Goal: Use online tool/utility: Utilize a website feature to perform a specific function

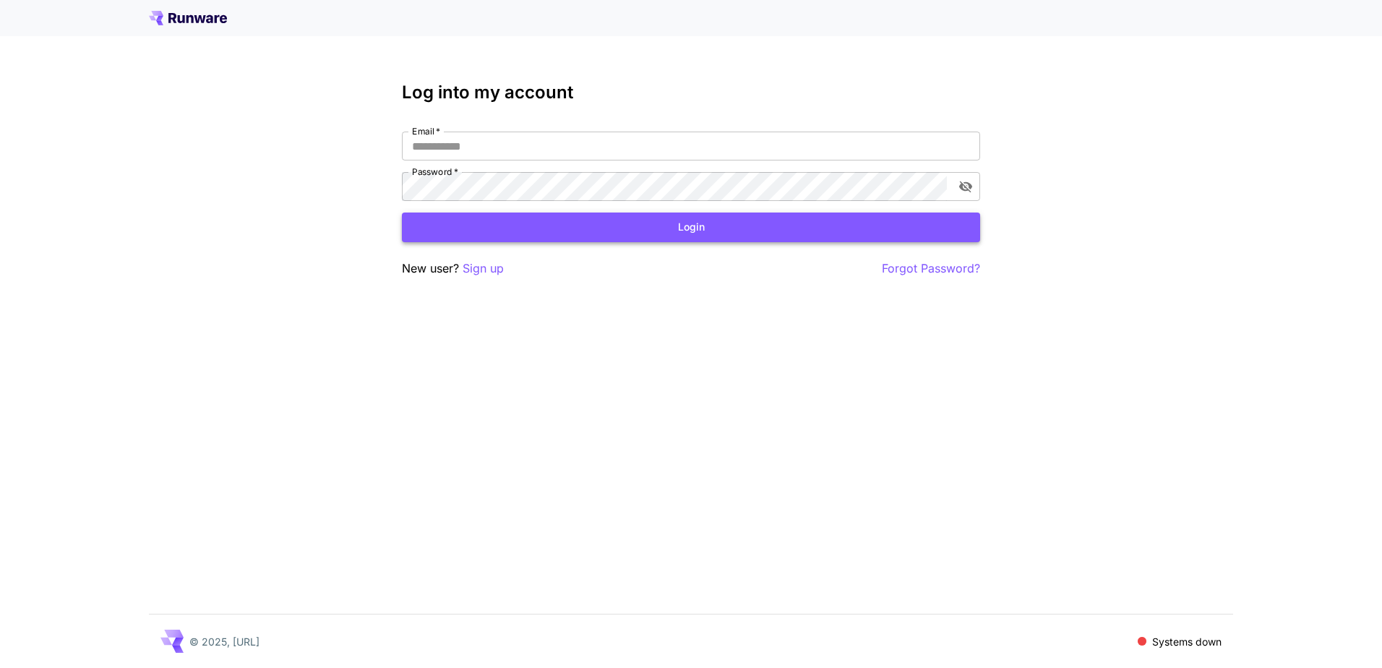
type input "**********"
click at [517, 224] on button "Login" at bounding box center [691, 227] width 578 height 30
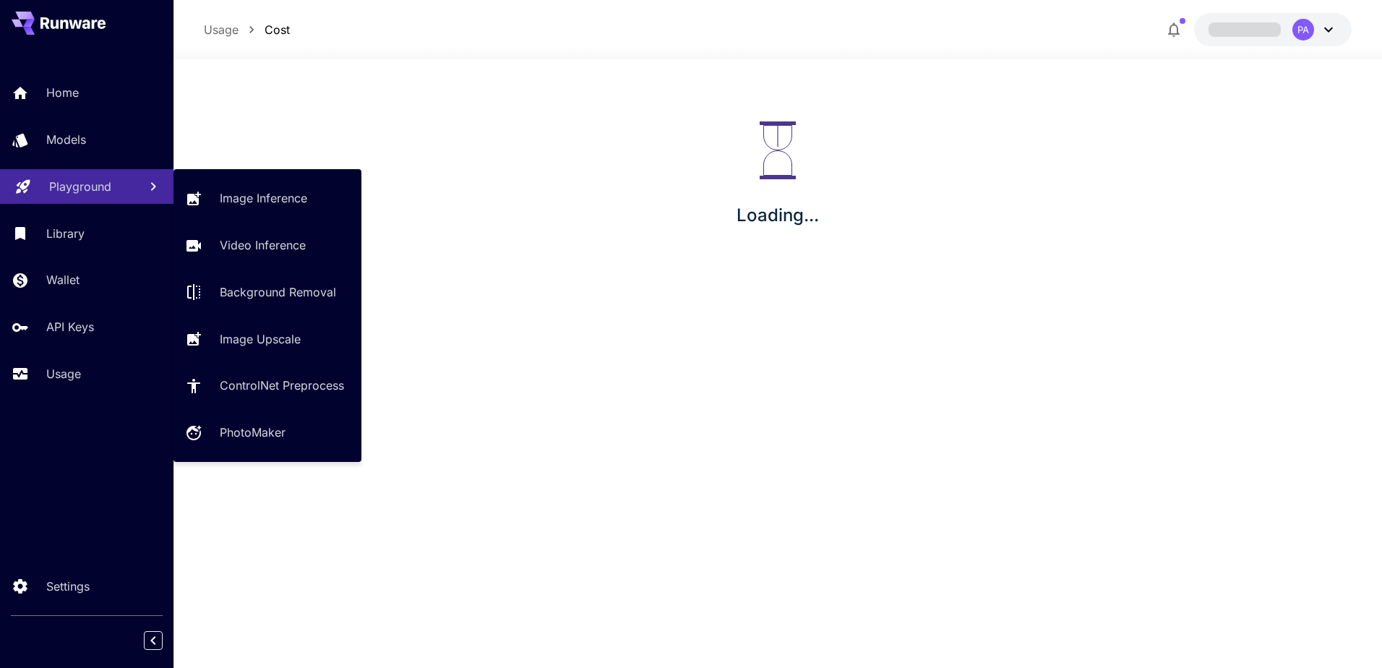
click at [79, 199] on link "Playground" at bounding box center [86, 186] width 173 height 35
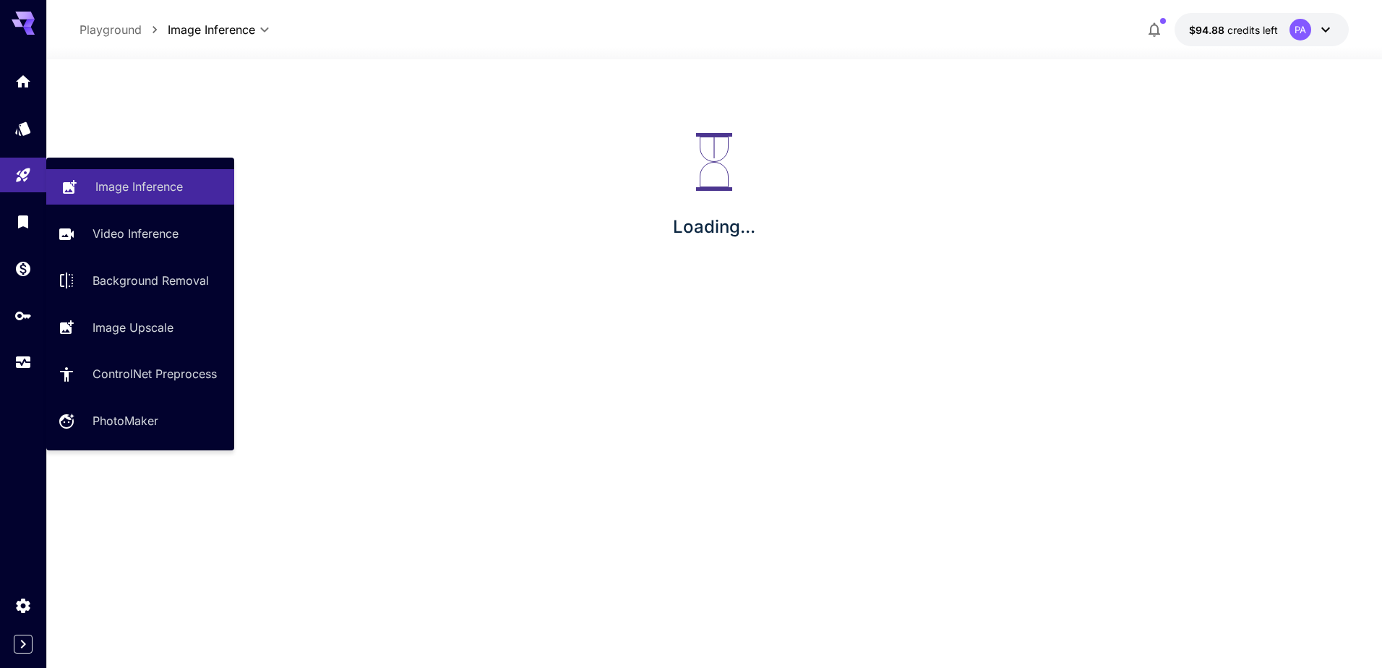
click at [177, 198] on link "Image Inference" at bounding box center [140, 186] width 188 height 35
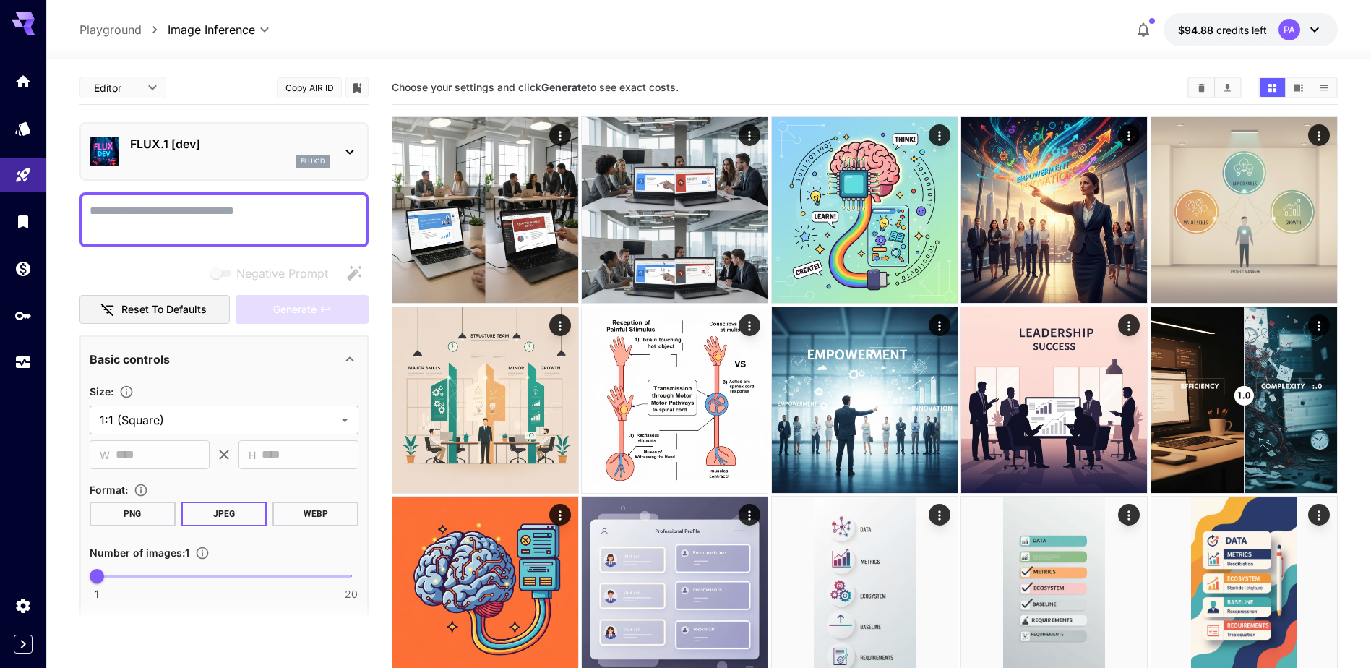
click at [183, 217] on textarea "Negative Prompt" at bounding box center [224, 219] width 269 height 35
paste textarea "**********"
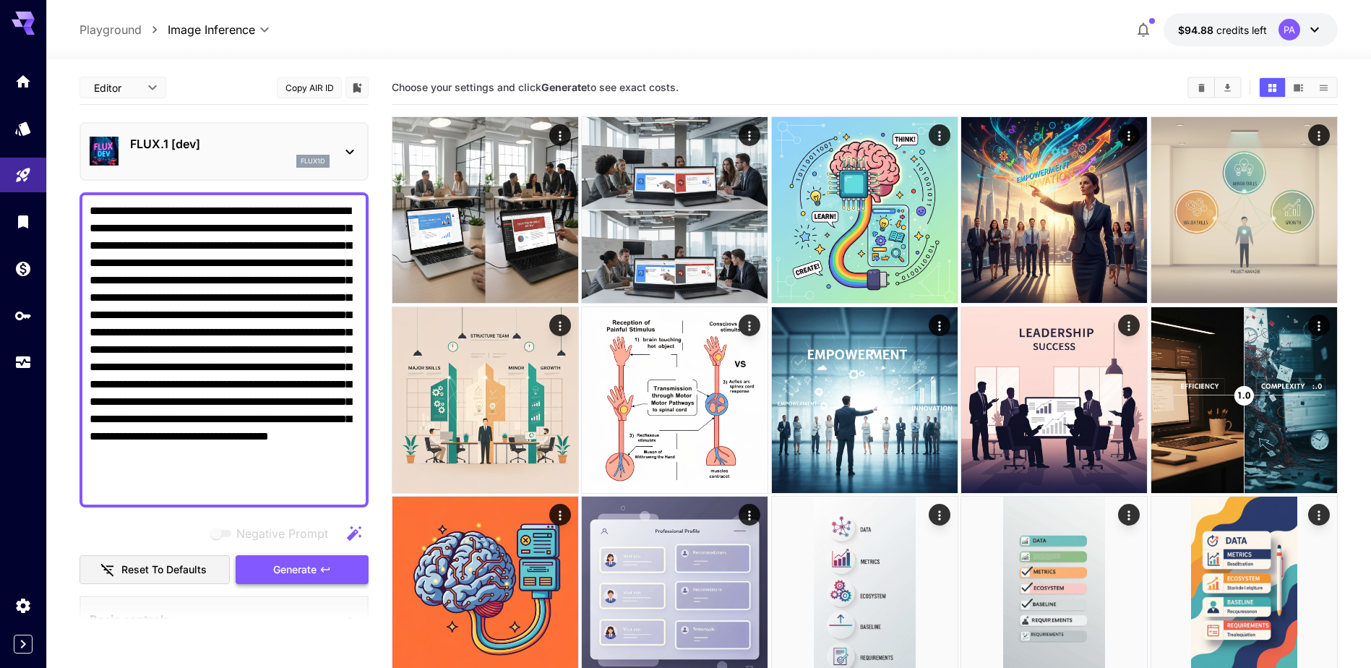
type textarea "**********"
click at [284, 561] on span "Generate" at bounding box center [294, 570] width 43 height 18
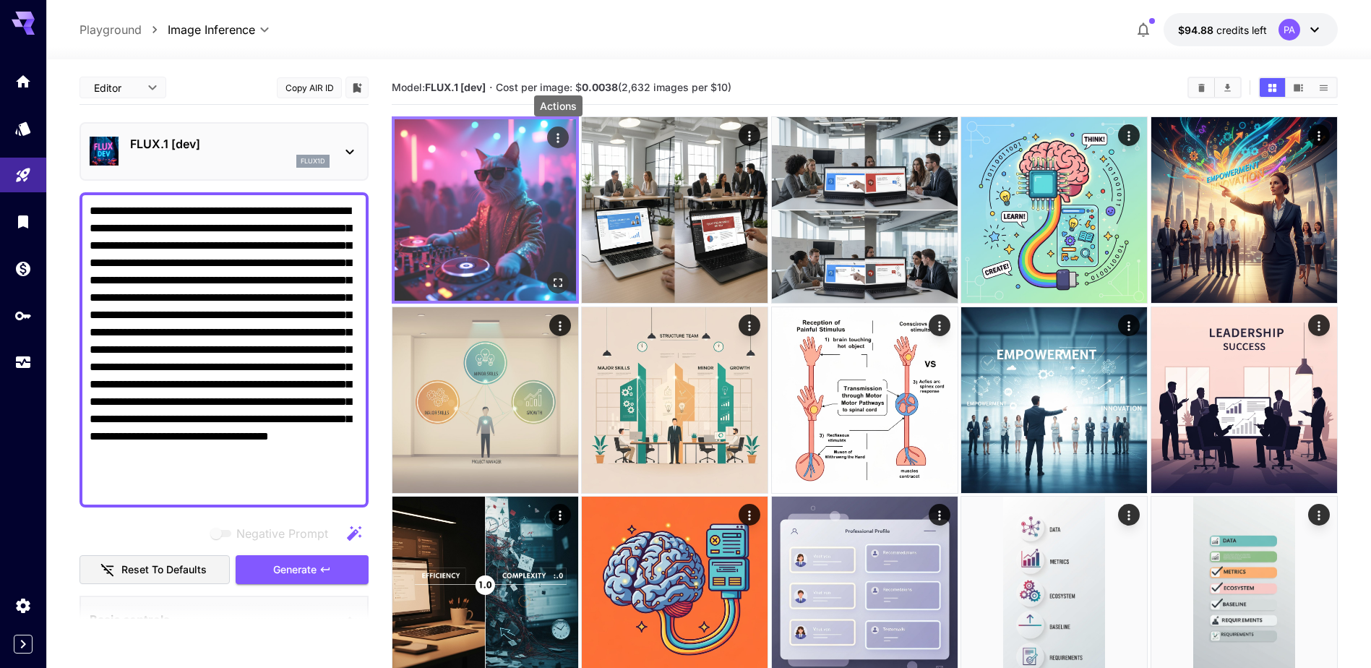
click at [555, 145] on icon "Actions" at bounding box center [558, 138] width 14 height 14
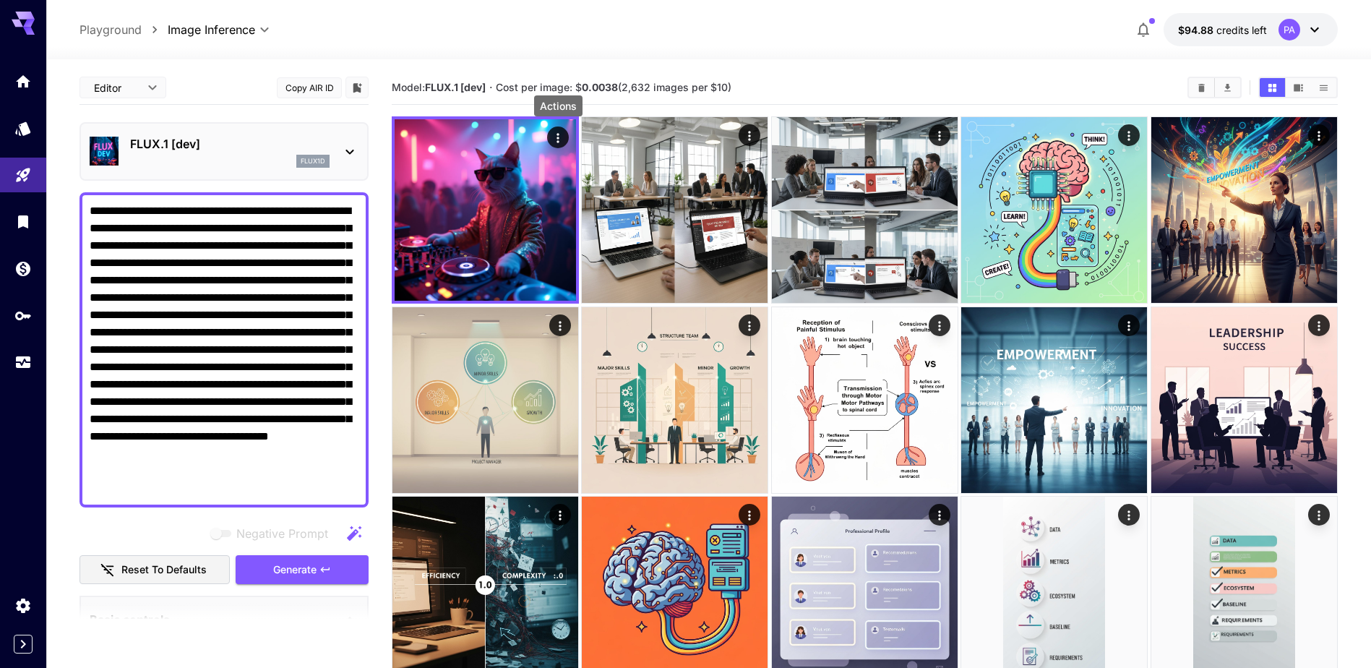
click at [351, 136] on div "FLUX.1 [dev] flux1d" at bounding box center [224, 151] width 269 height 44
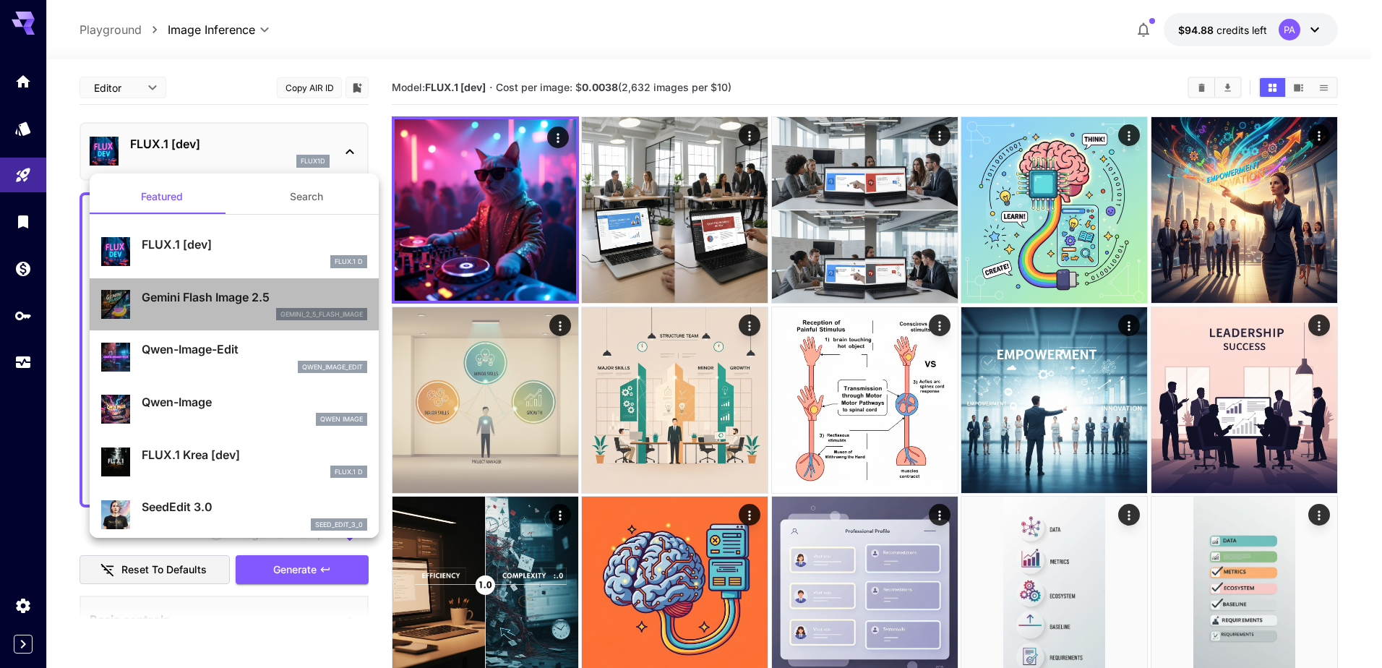
click at [276, 319] on div "gemini_2_5_flash_image" at bounding box center [321, 314] width 91 height 13
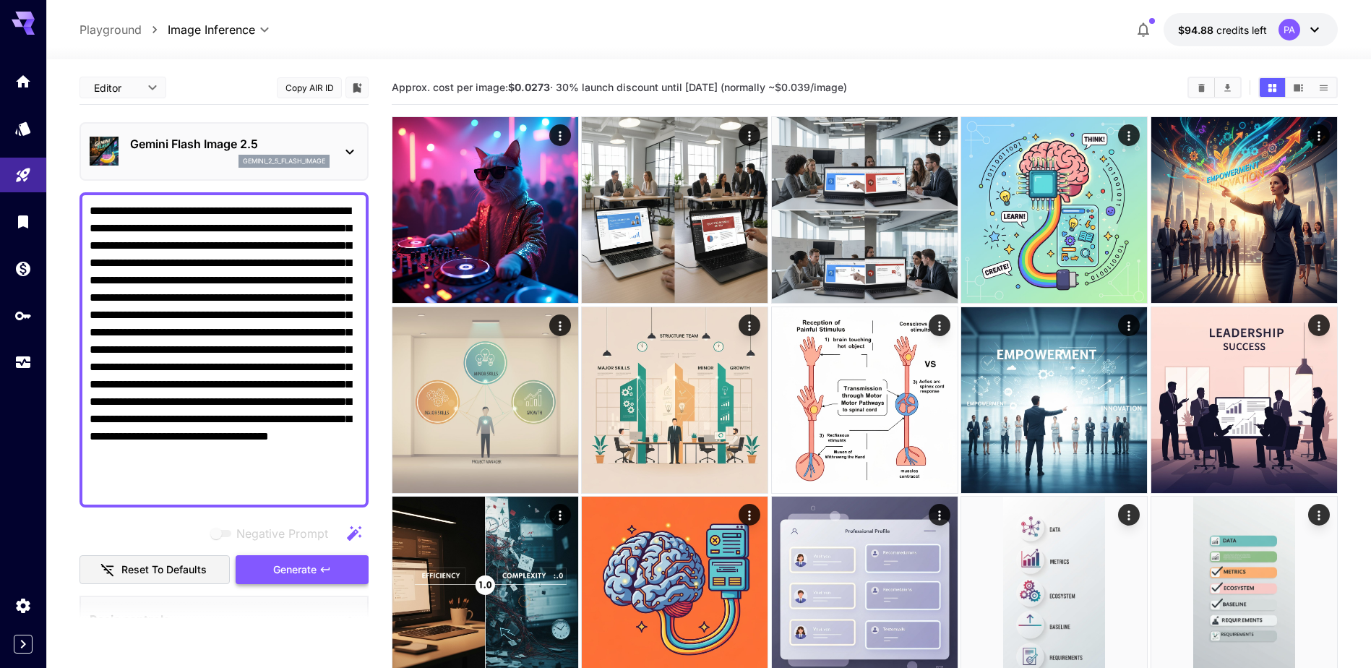
click at [298, 569] on span "Generate" at bounding box center [294, 570] width 43 height 18
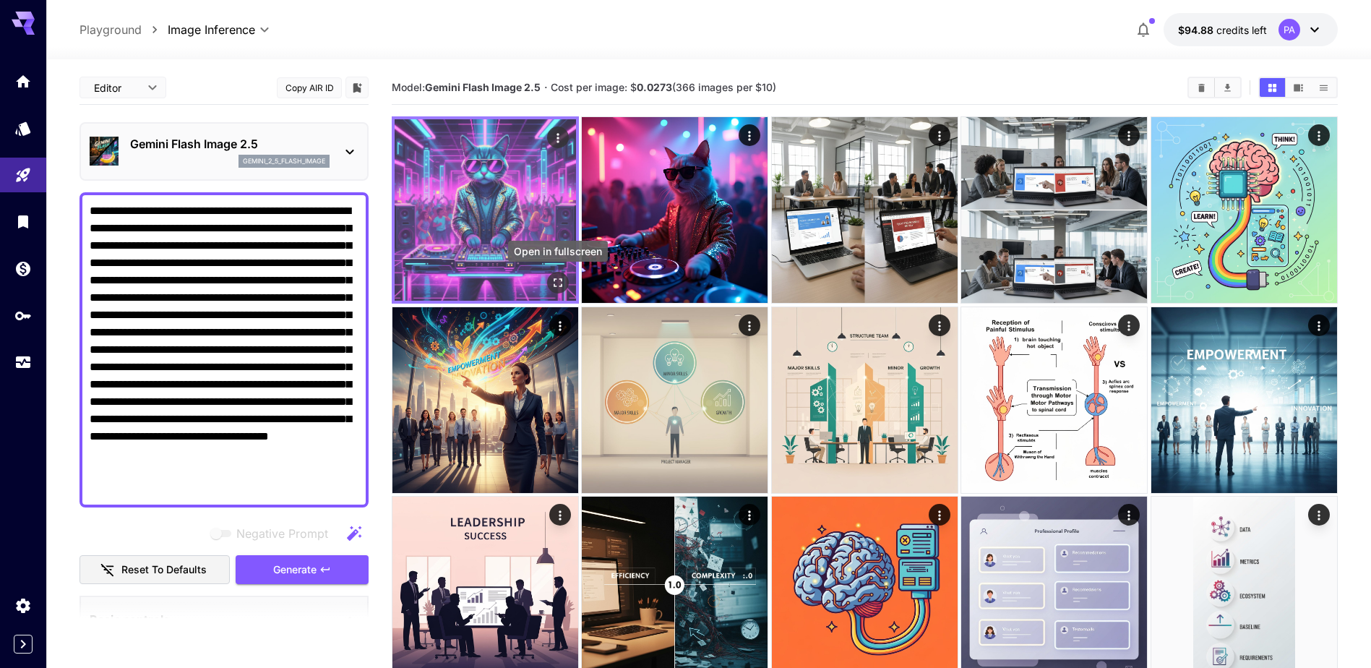
click at [554, 287] on icon "Open in fullscreen" at bounding box center [558, 282] width 9 height 9
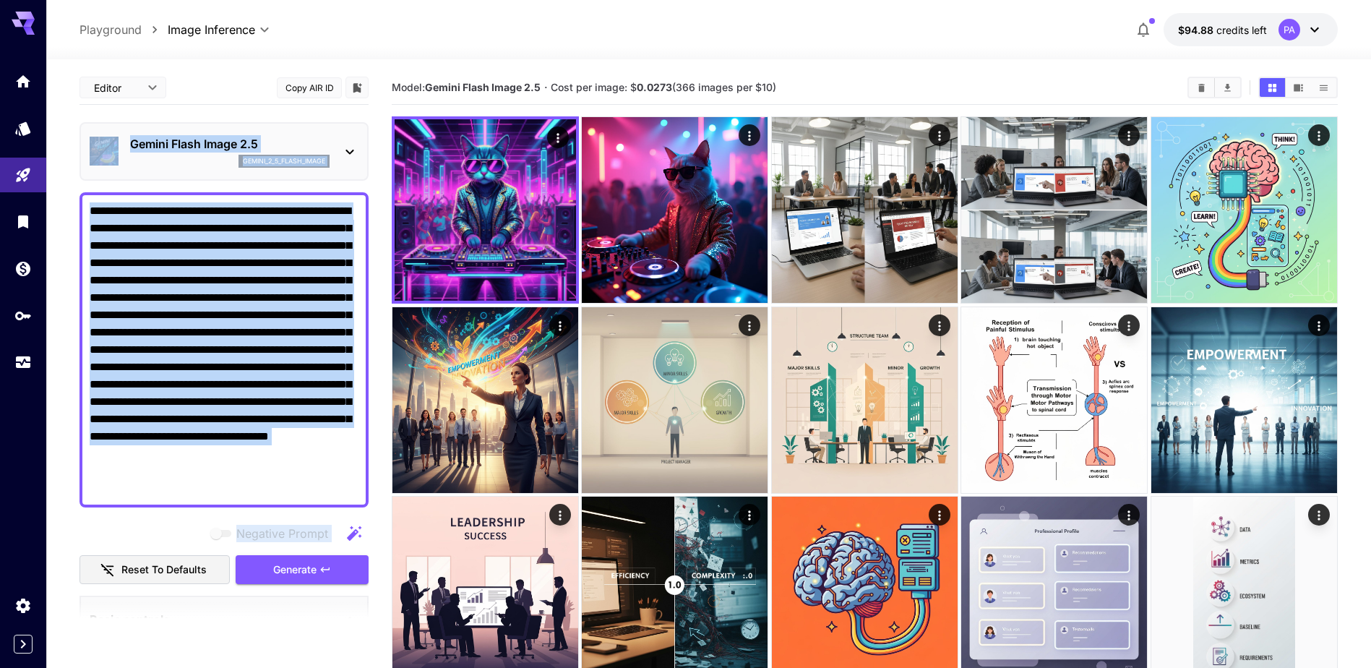
drag, startPoint x: 376, startPoint y: 113, endPoint x: 380, endPoint y: 100, distance: 13.0
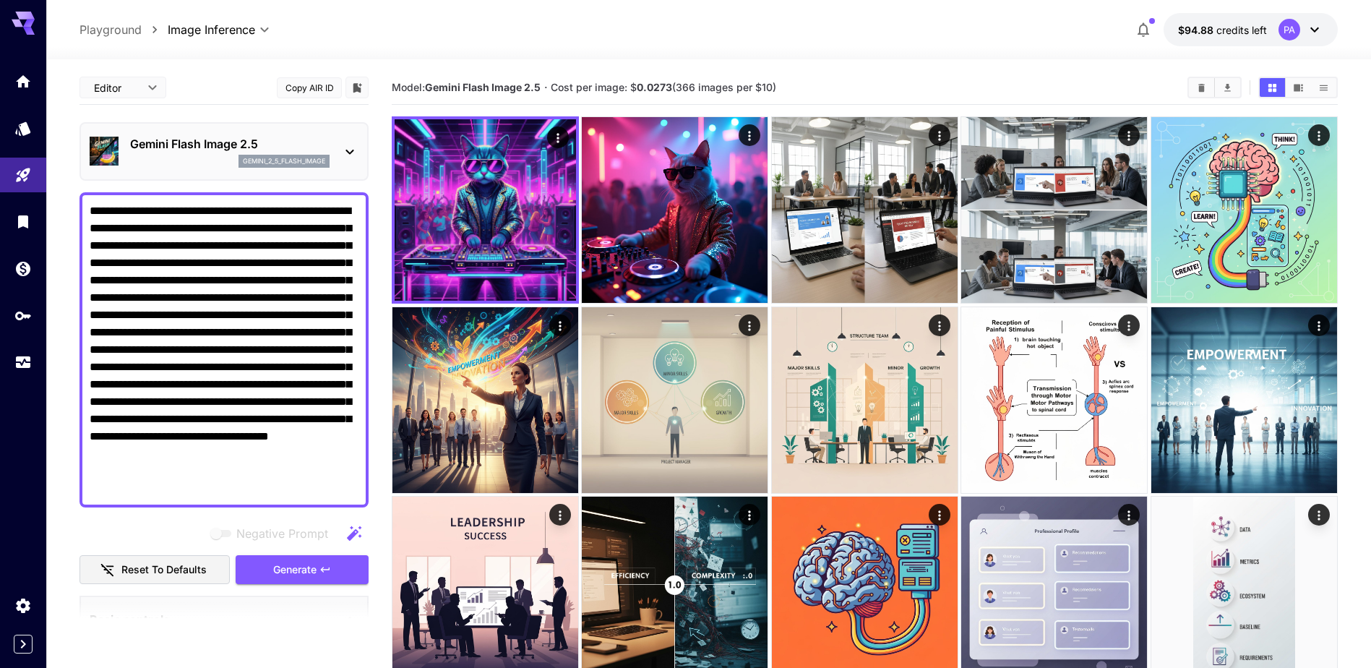
click at [359, 155] on div "Gemini Flash Image 2.5 gemini_2_5_flash_image" at bounding box center [223, 151] width 289 height 59
click at [353, 151] on icon at bounding box center [349, 152] width 8 height 5
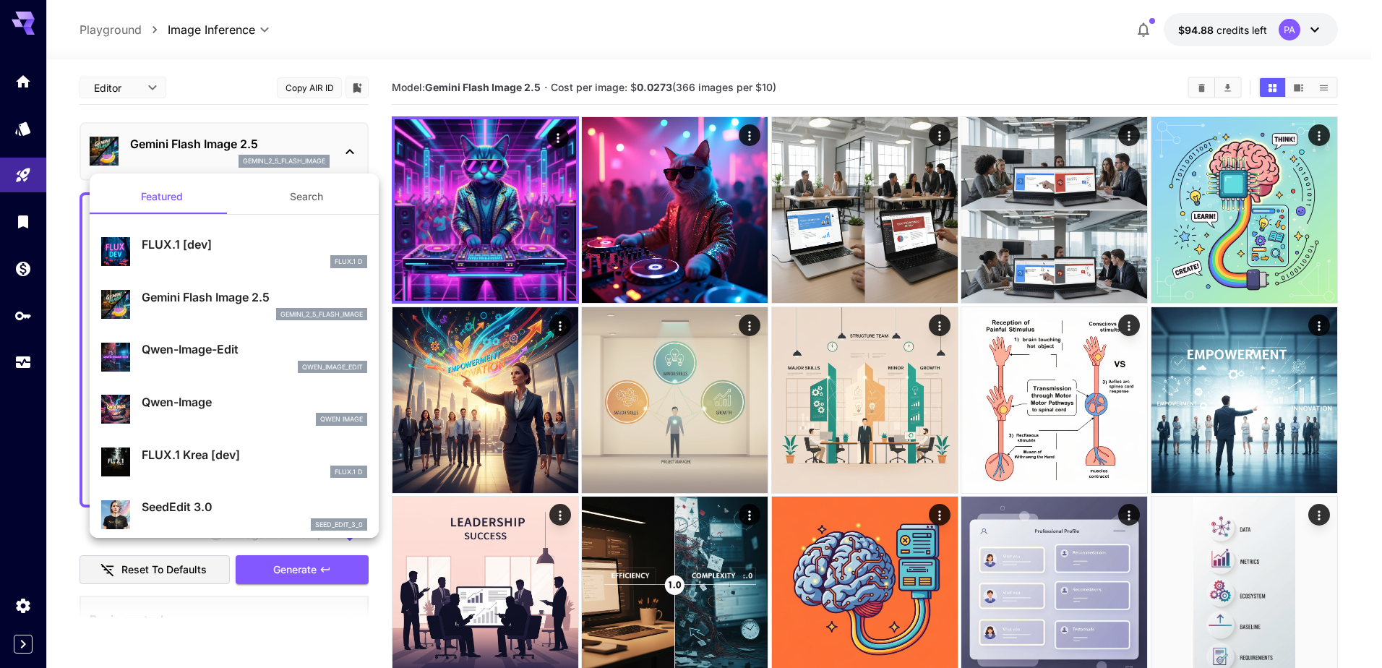
click at [353, 151] on div at bounding box center [691, 334] width 1382 height 668
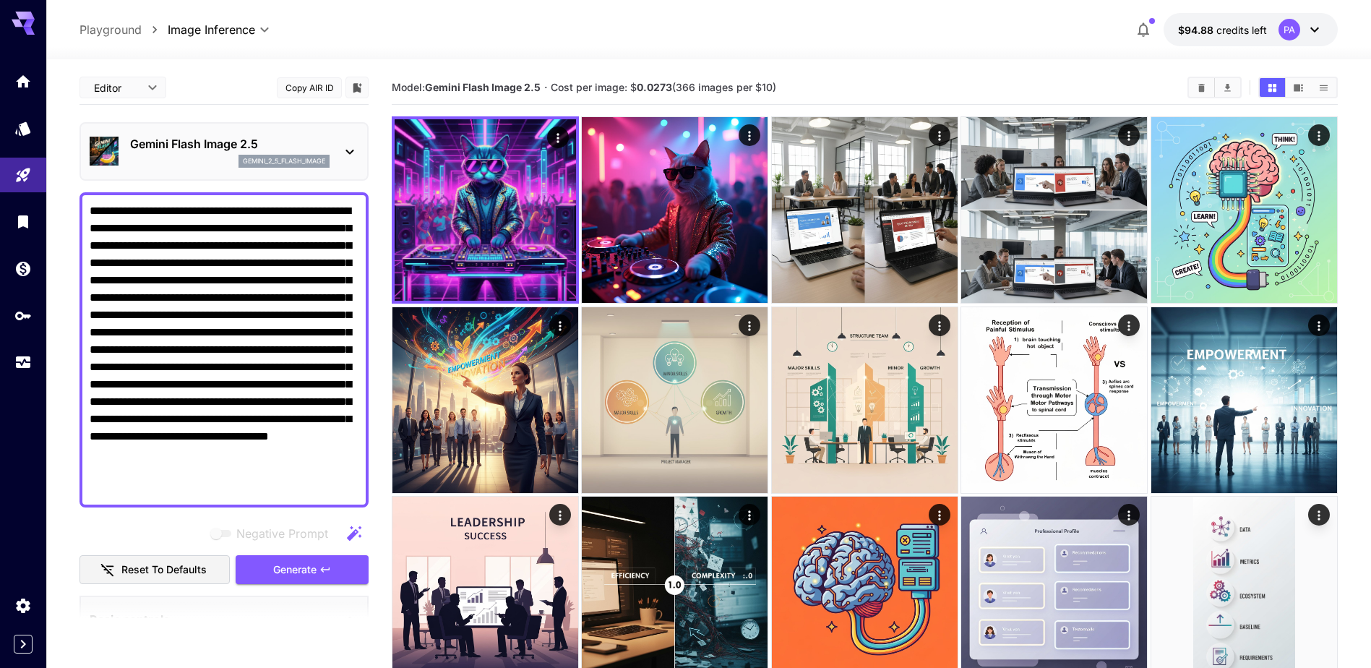
click at [1317, 28] on icon at bounding box center [1314, 29] width 17 height 17
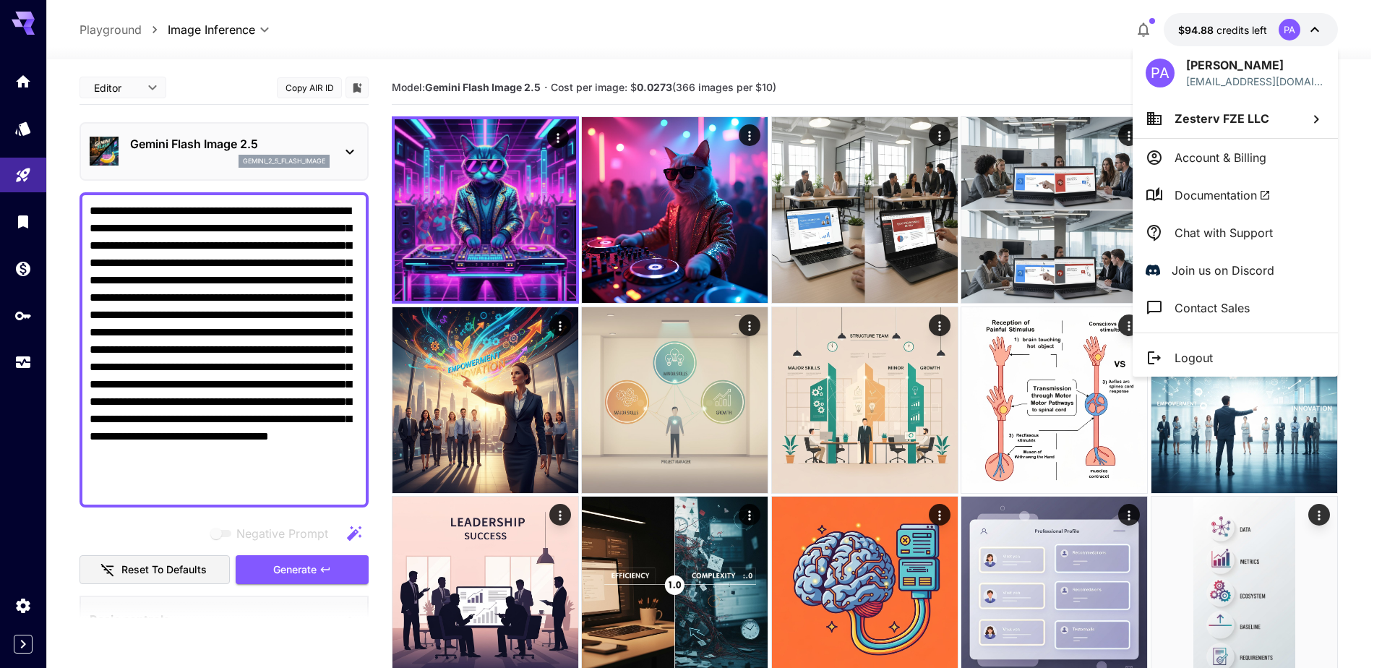
click at [1364, 36] on div at bounding box center [691, 334] width 1382 height 668
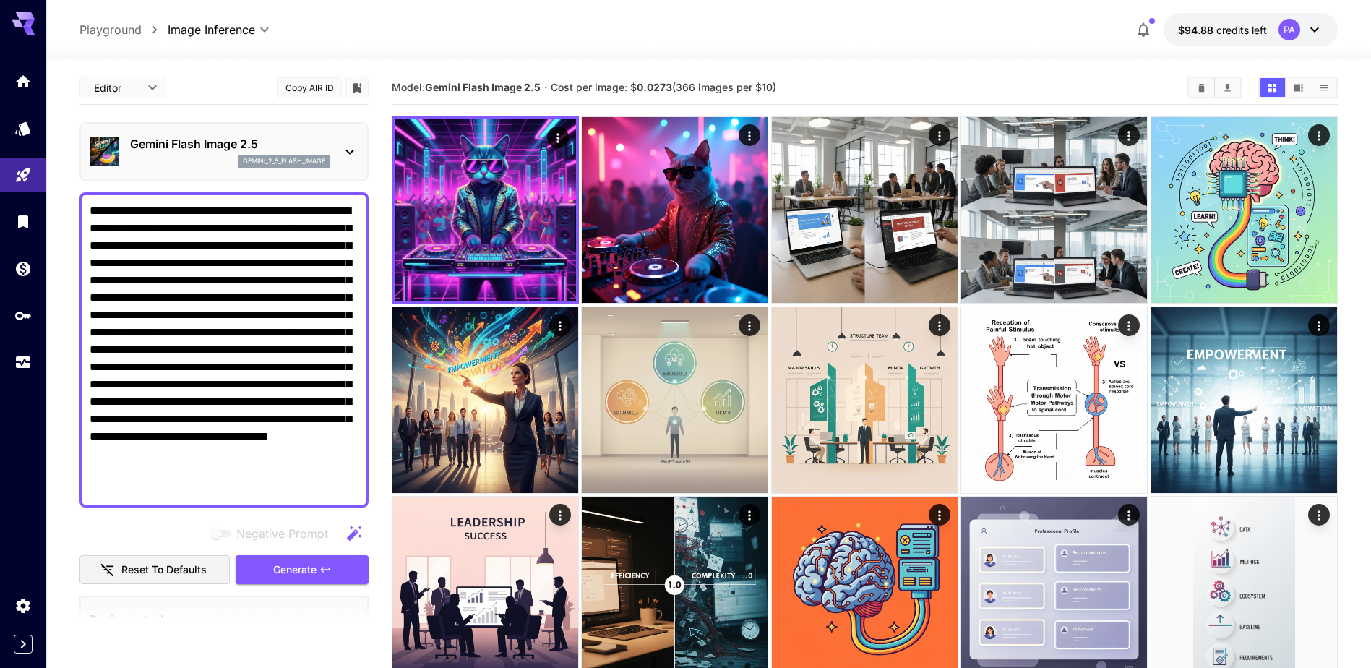
click at [353, 144] on icon at bounding box center [349, 151] width 17 height 17
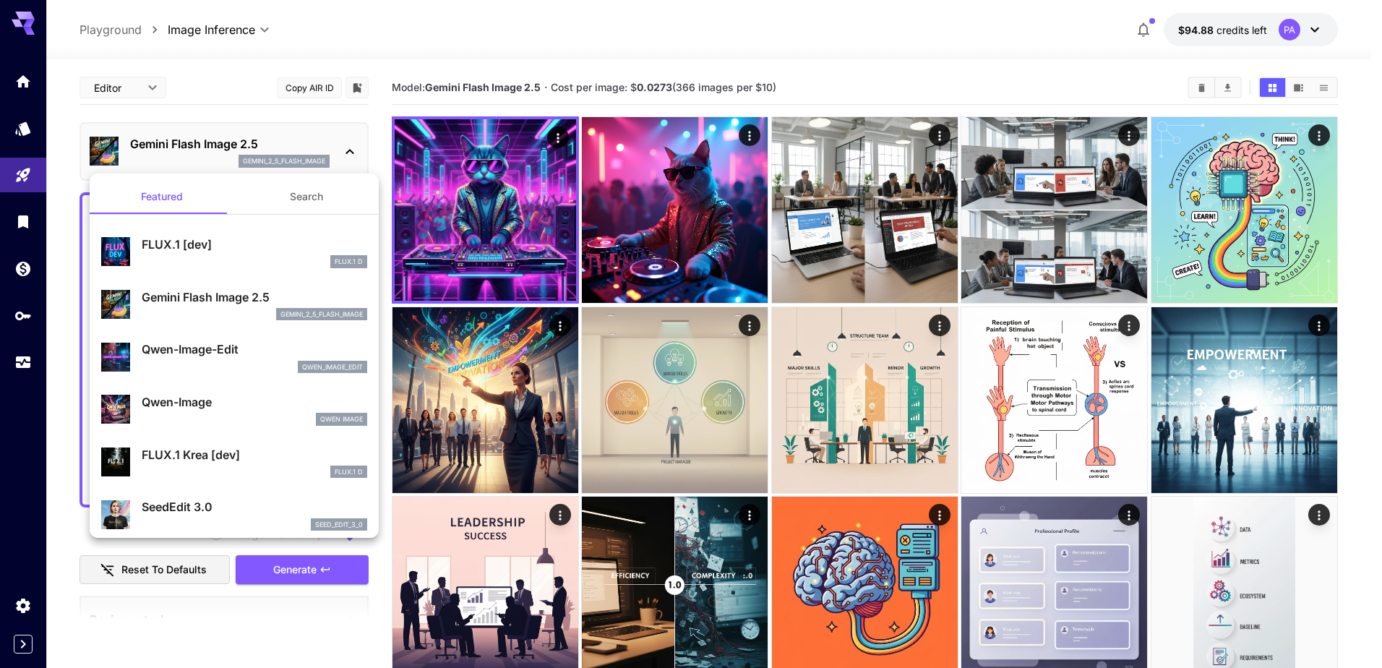
click at [367, 142] on div at bounding box center [691, 334] width 1382 height 668
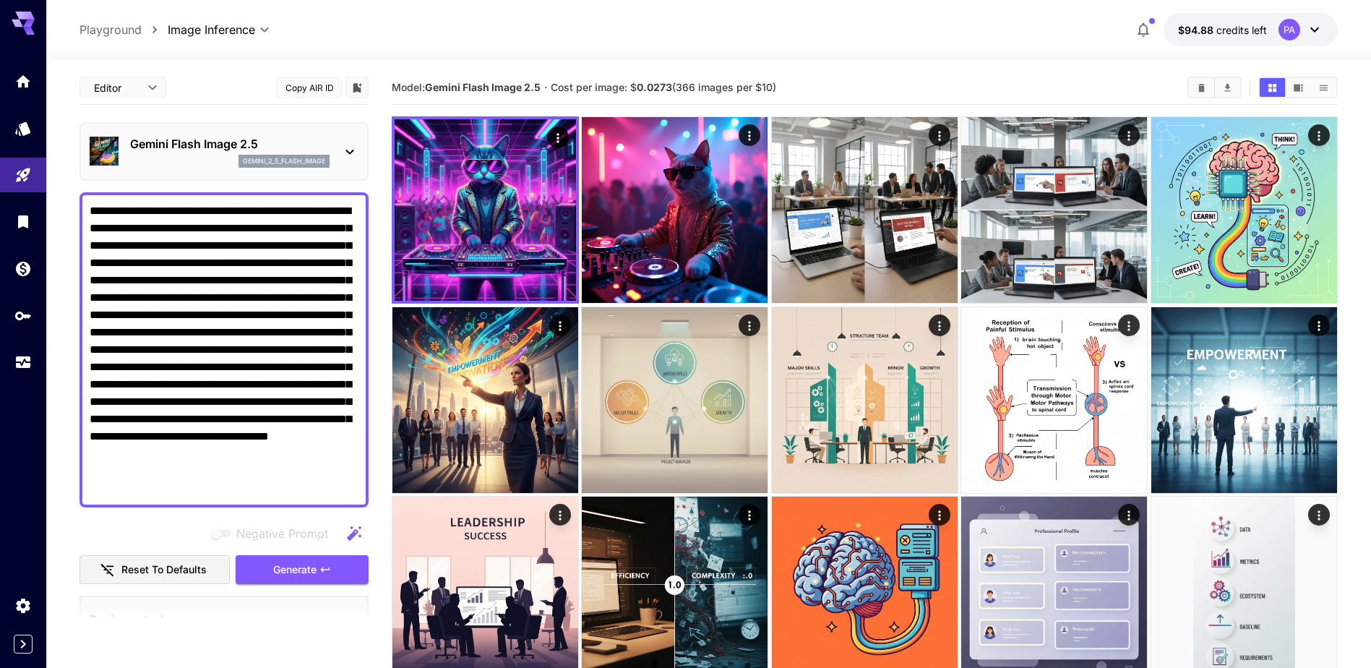
drag, startPoint x: 596, startPoint y: 84, endPoint x: 785, endPoint y: 95, distance: 189.0
click at [785, 95] on section "Model: Gemini Flash Image 2.5 · Cost per image: $ 0.0273 (366 images per $10)" at bounding box center [784, 87] width 784 height 17
drag, startPoint x: 785, startPoint y: 95, endPoint x: 917, endPoint y: 80, distance: 133.1
click at [917, 80] on section "Model: Gemini Flash Image 2.5 · Cost per image: $ 0.0273 (366 images per $10)" at bounding box center [784, 87] width 784 height 17
drag, startPoint x: 924, startPoint y: 80, endPoint x: 394, endPoint y: 85, distance: 530.4
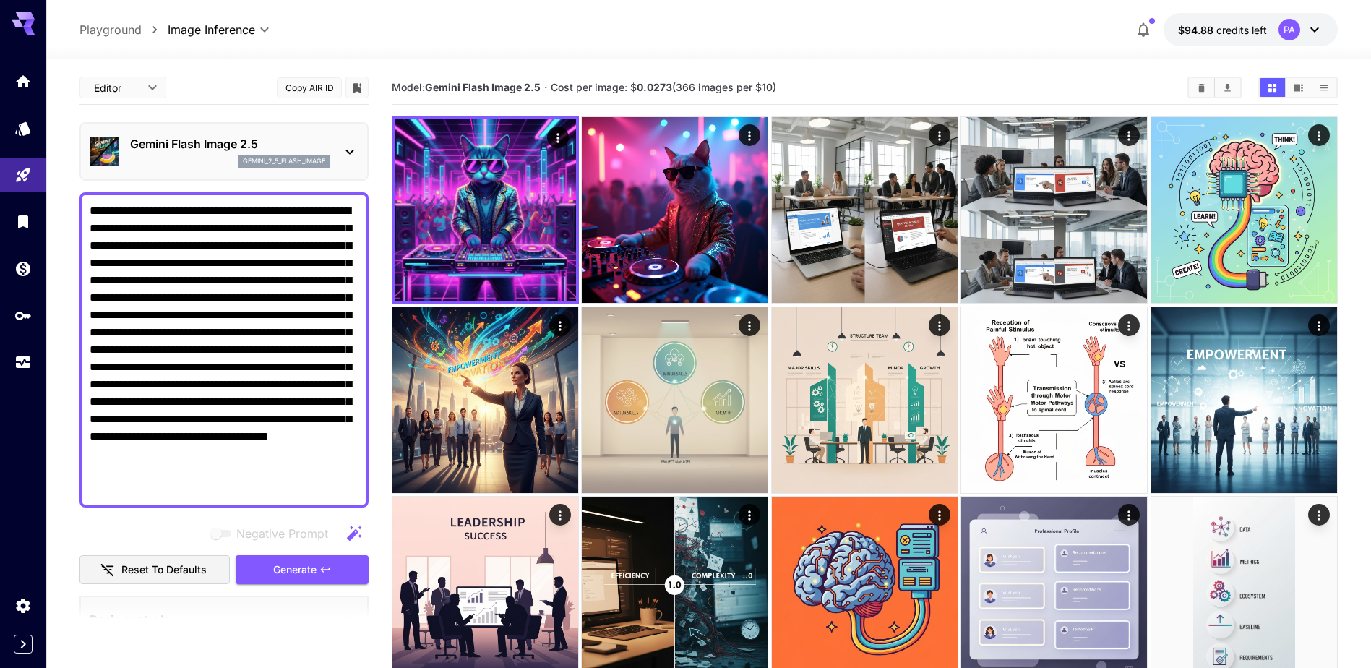
click at [394, 85] on section "Model: Gemini Flash Image 2.5 · Cost per image: $ 0.0273 (366 images per $10)" at bounding box center [784, 87] width 784 height 17
copy section "Model: Gemini Flash Image 2.5 · Cost per image: $ 0.0273 (366 images per $10)"
click at [894, 93] on section "Model: Gemini Flash Image 2.5 · Cost per image: $ 0.0273 (366 images per $10)" at bounding box center [784, 87] width 784 height 17
drag, startPoint x: 853, startPoint y: 85, endPoint x: 556, endPoint y: 99, distance: 297.3
click at [556, 99] on div "Model: Gemini Flash Image 2.5 · Cost per image: $ 0.0273 (366 images per $10)" at bounding box center [865, 88] width 946 height 34
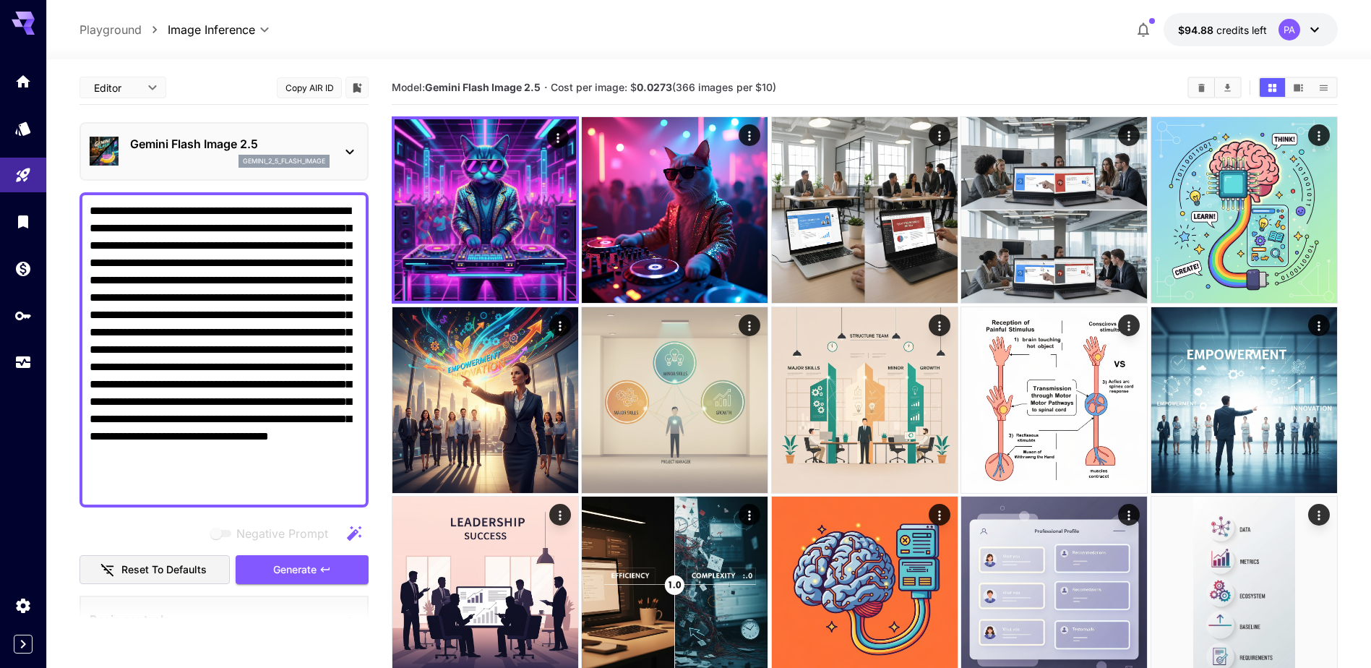
click at [882, 91] on section "Model: Gemini Flash Image 2.5 · Cost per image: $ 0.0273 (366 images per $10)" at bounding box center [784, 87] width 784 height 17
drag, startPoint x: 838, startPoint y: 91, endPoint x: 621, endPoint y: 98, distance: 216.9
click at [621, 98] on div "Model: Gemini Flash Image 2.5 · Cost per image: $ 0.0273 (366 images per $10)" at bounding box center [865, 88] width 946 height 22
click at [618, 95] on section "Model: Gemini Flash Image 2.5 · Cost per image: $ 0.0273 (366 images per $10)" at bounding box center [784, 87] width 784 height 17
click at [563, 95] on section "Model: Gemini Flash Image 2.5 · Cost per image: $ 0.0273 (366 images per $10)" at bounding box center [784, 87] width 784 height 17
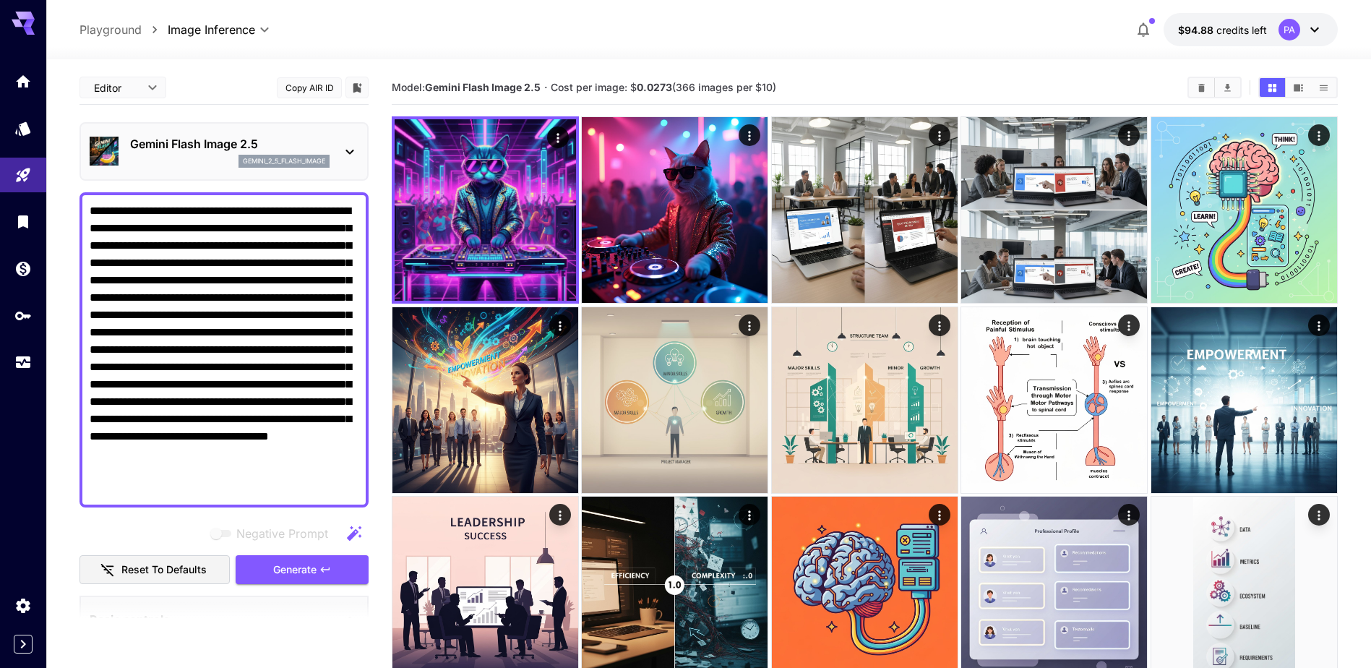
drag, startPoint x: 563, startPoint y: 95, endPoint x: 773, endPoint y: 94, distance: 210.3
click at [773, 94] on section "Model: Gemini Flash Image 2.5 · Cost per image: $ 0.0273 (366 images per $10)" at bounding box center [784, 87] width 784 height 17
click at [820, 72] on div "Model: Gemini Flash Image 2.5 · Cost per image: $ 0.0273 (366 images per $10)" at bounding box center [865, 88] width 946 height 34
drag, startPoint x: 826, startPoint y: 84, endPoint x: 559, endPoint y: 91, distance: 266.7
click at [559, 91] on section "Model: Gemini Flash Image 2.5 · Cost per image: $ 0.0273 (366 images per $10)" at bounding box center [784, 87] width 784 height 17
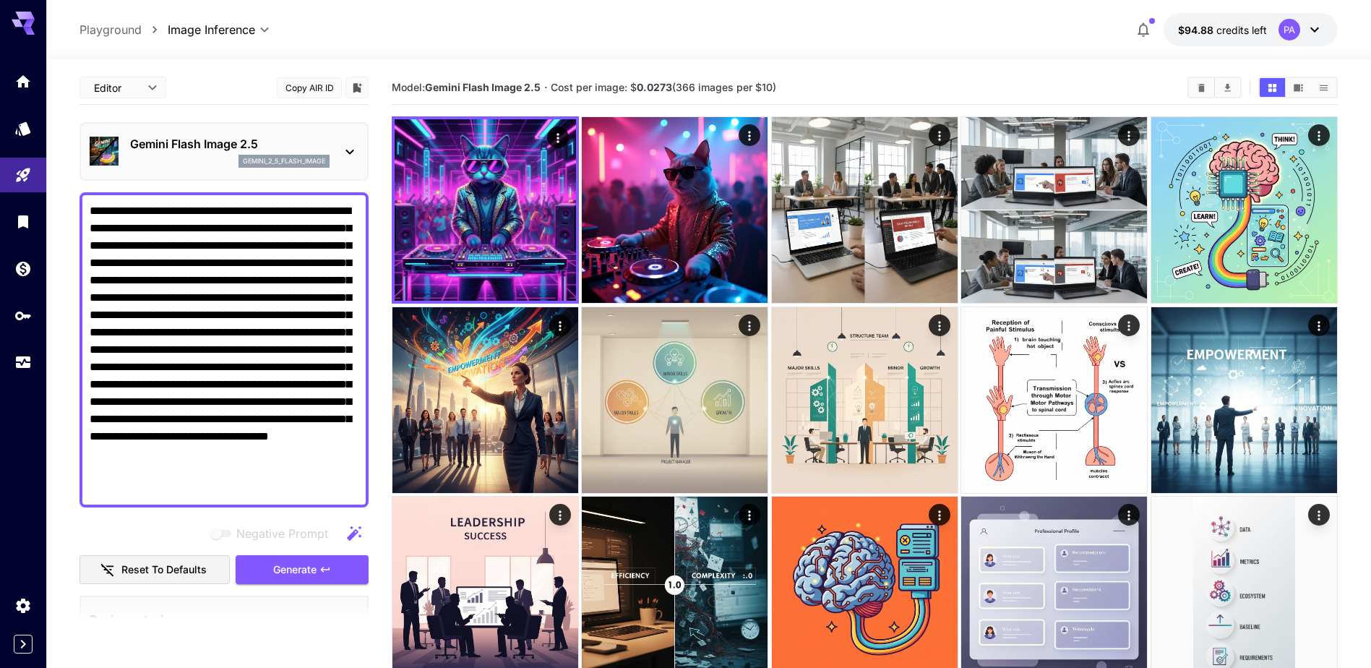
drag, startPoint x: 559, startPoint y: 91, endPoint x: 489, endPoint y: 91, distance: 70.1
click at [489, 91] on b "Gemini Flash Image 2.5" at bounding box center [483, 87] width 116 height 12
